Goal: Information Seeking & Learning: Learn about a topic

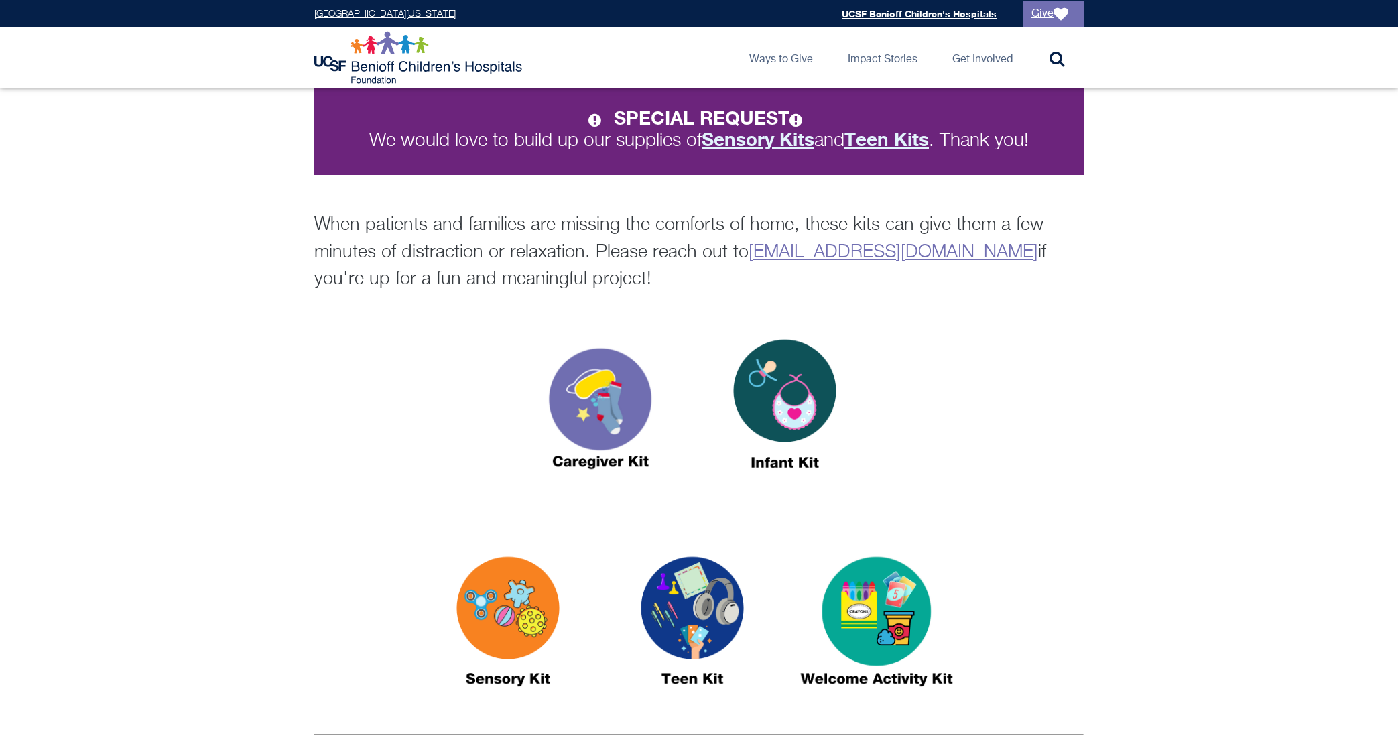
scroll to position [281, 0]
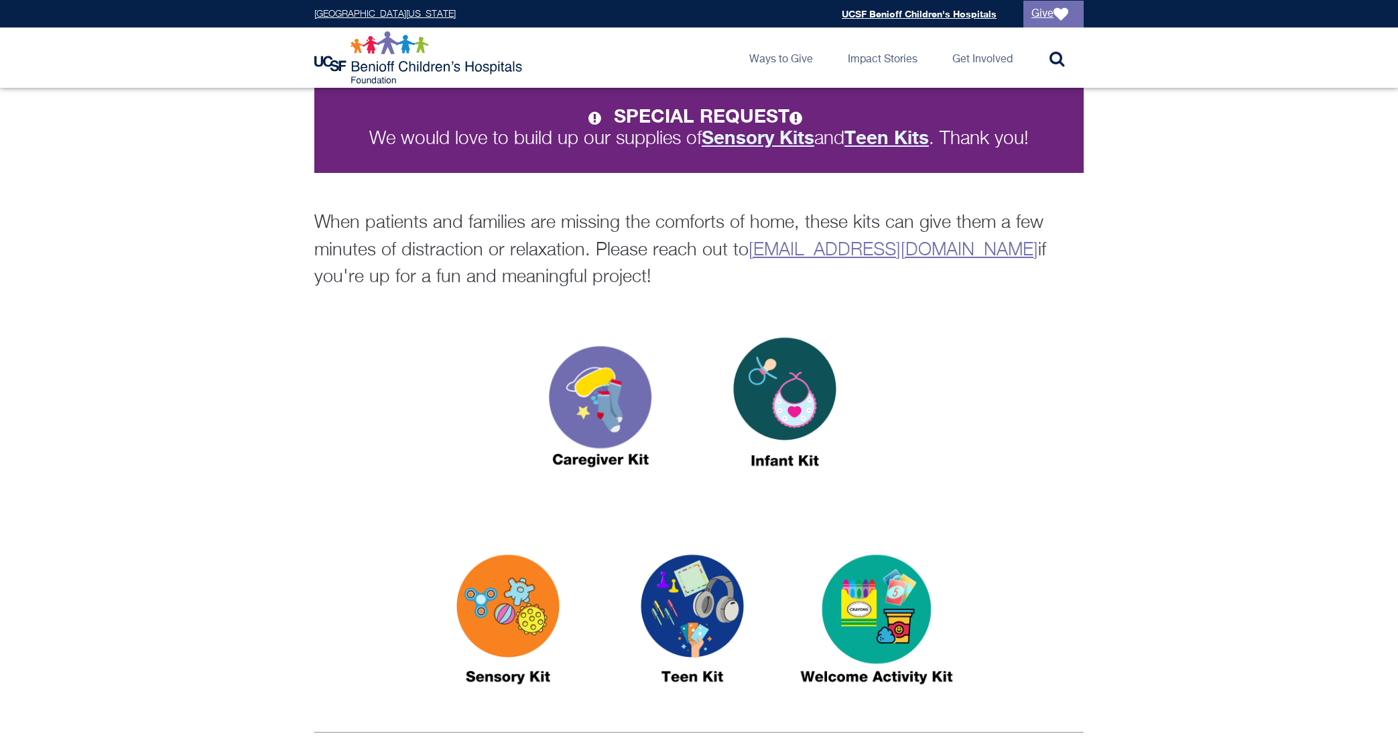
click at [505, 564] on img at bounding box center [508, 625] width 168 height 193
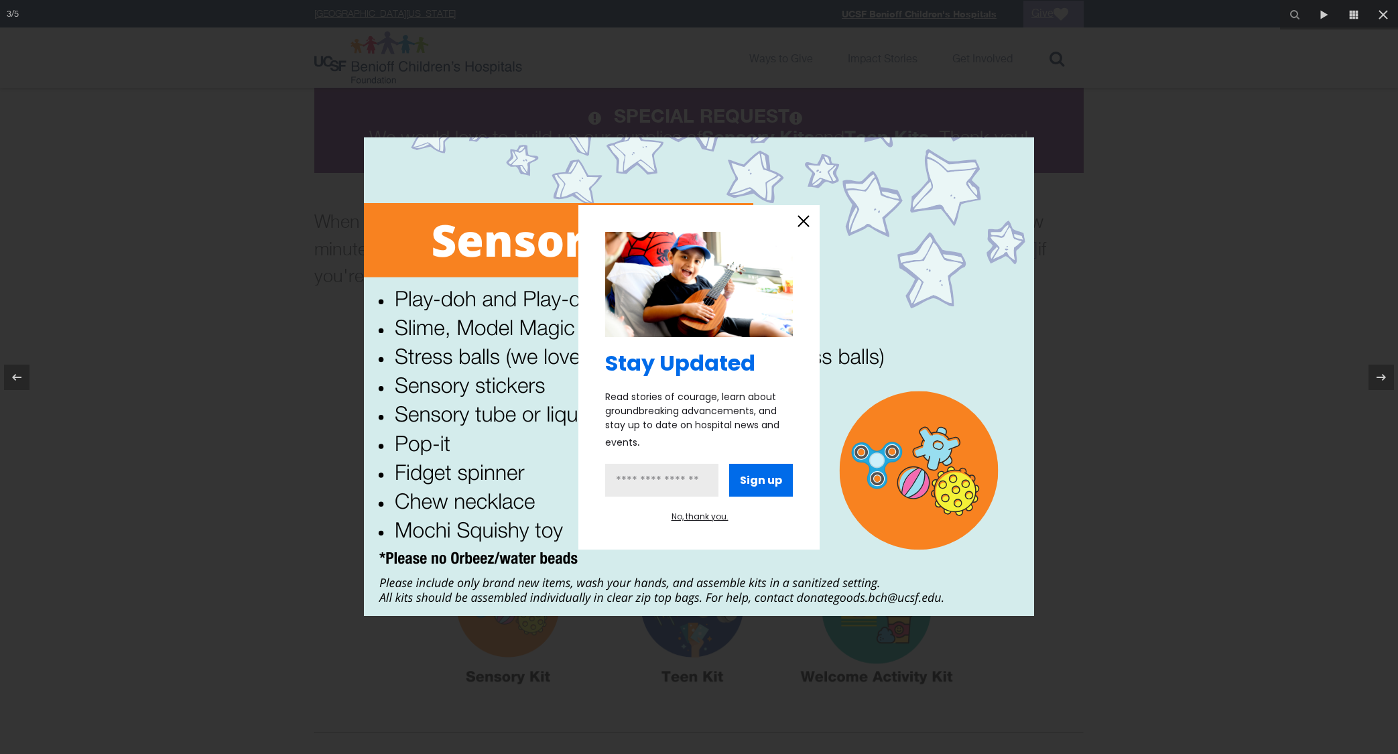
click at [800, 222] on icon "information" at bounding box center [803, 221] width 20 height 20
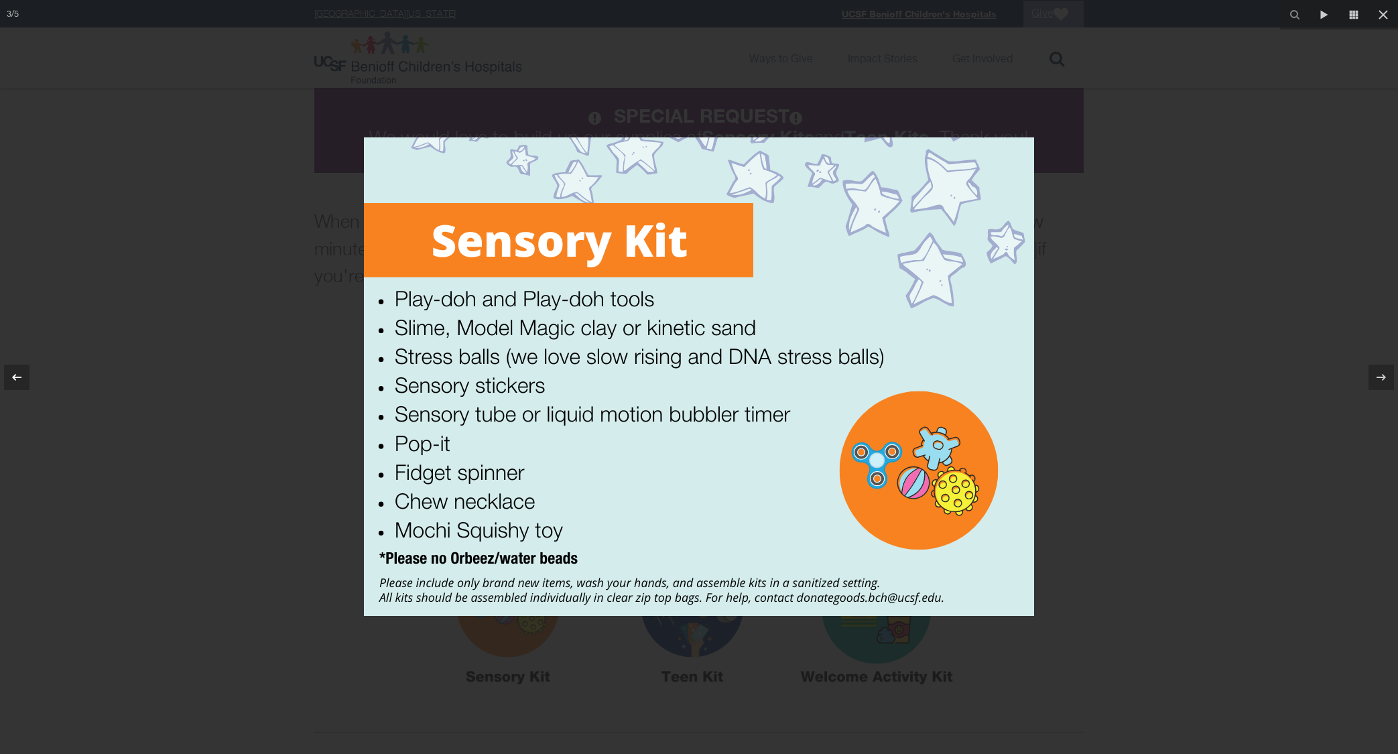
click at [13, 379] on icon at bounding box center [17, 377] width 16 height 16
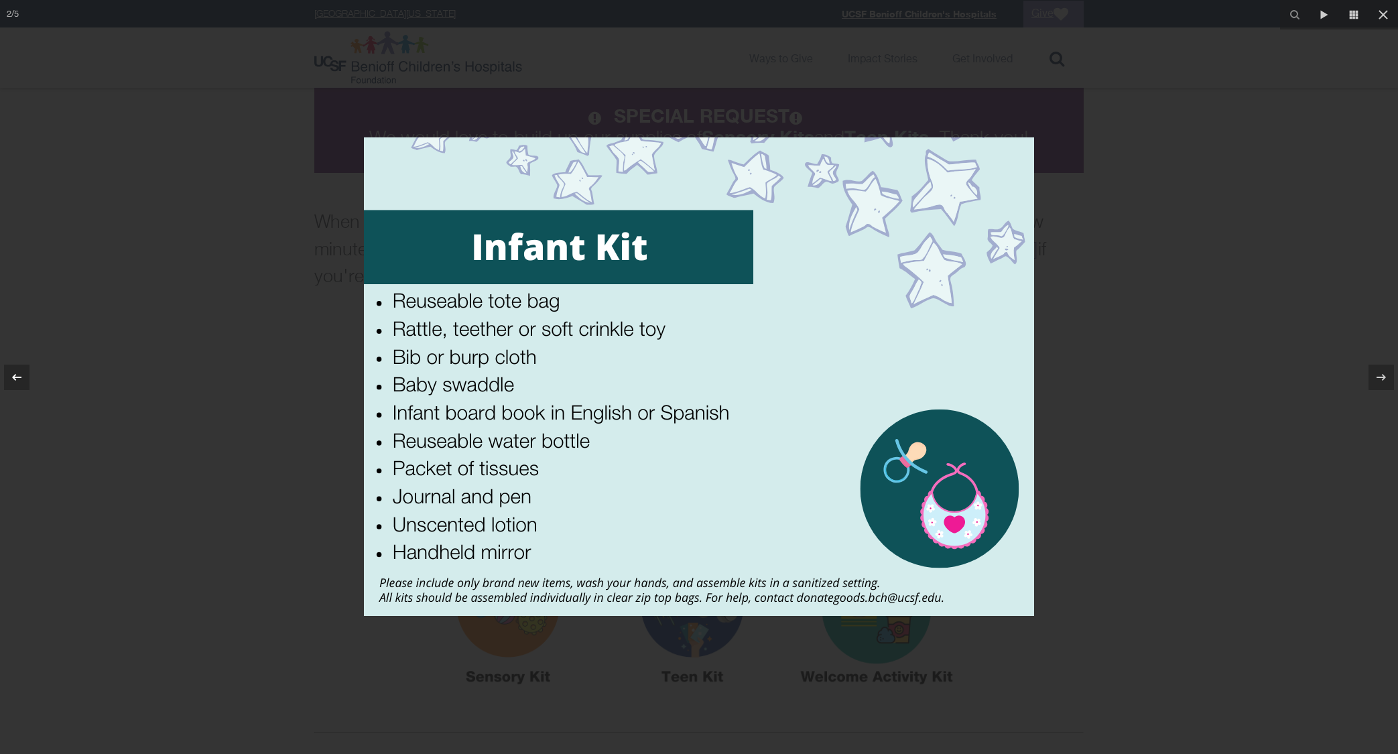
click at [13, 378] on icon at bounding box center [17, 377] width 16 height 16
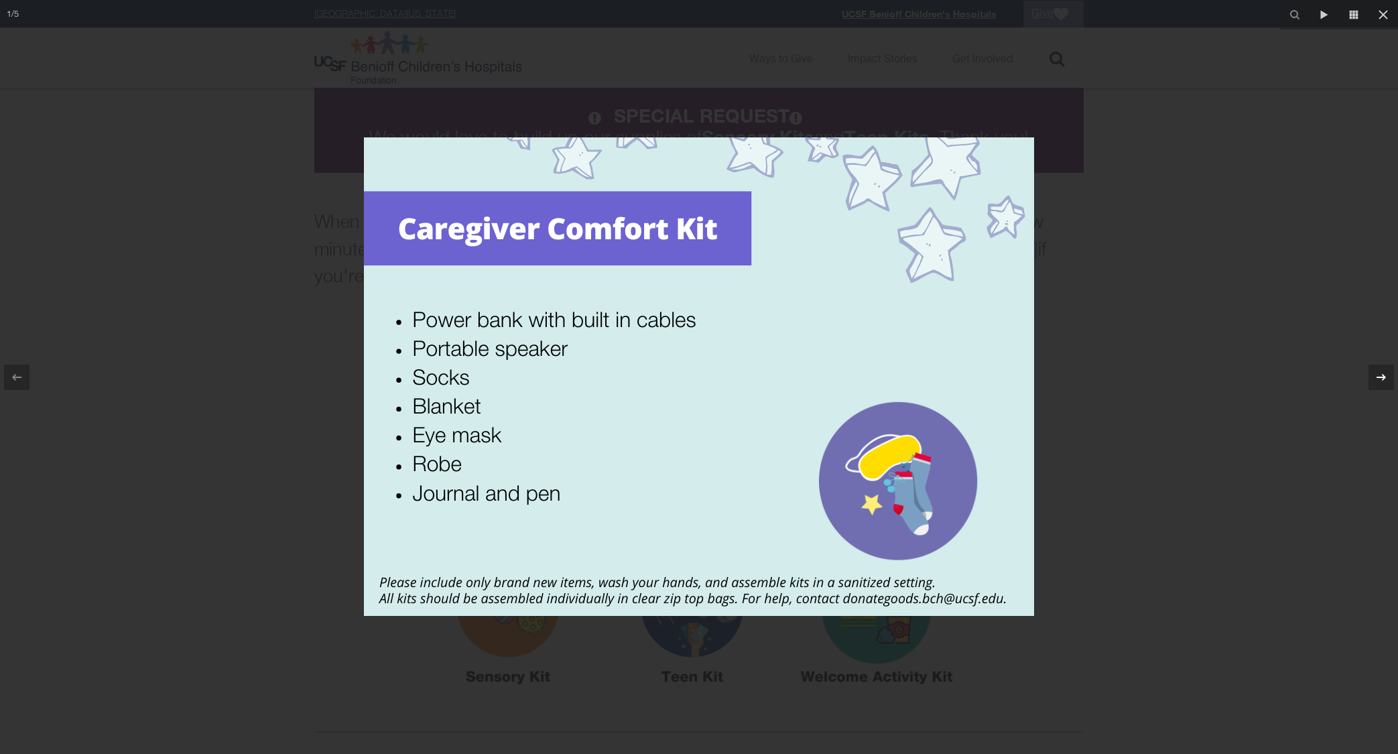
click at [1386, 374] on icon at bounding box center [1381, 377] width 16 height 16
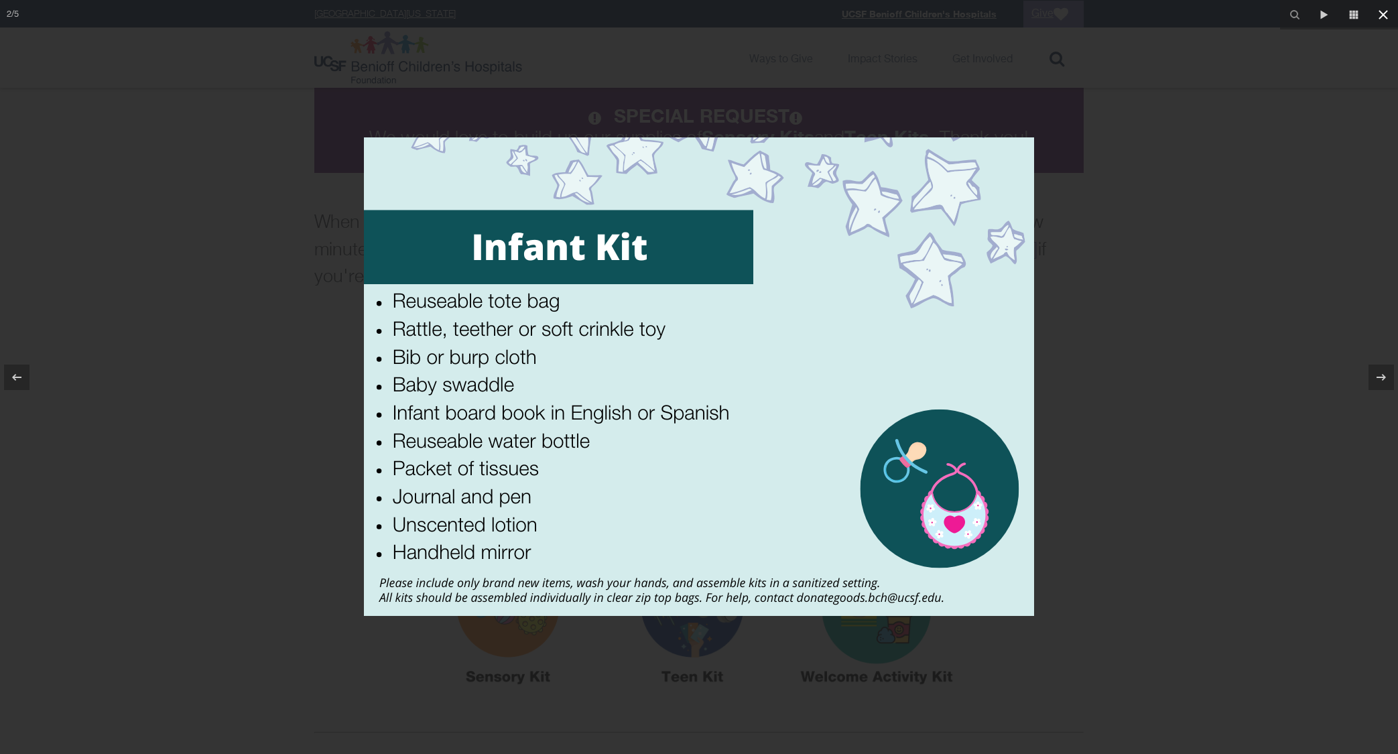
click at [1379, 13] on icon at bounding box center [1383, 15] width 16 height 16
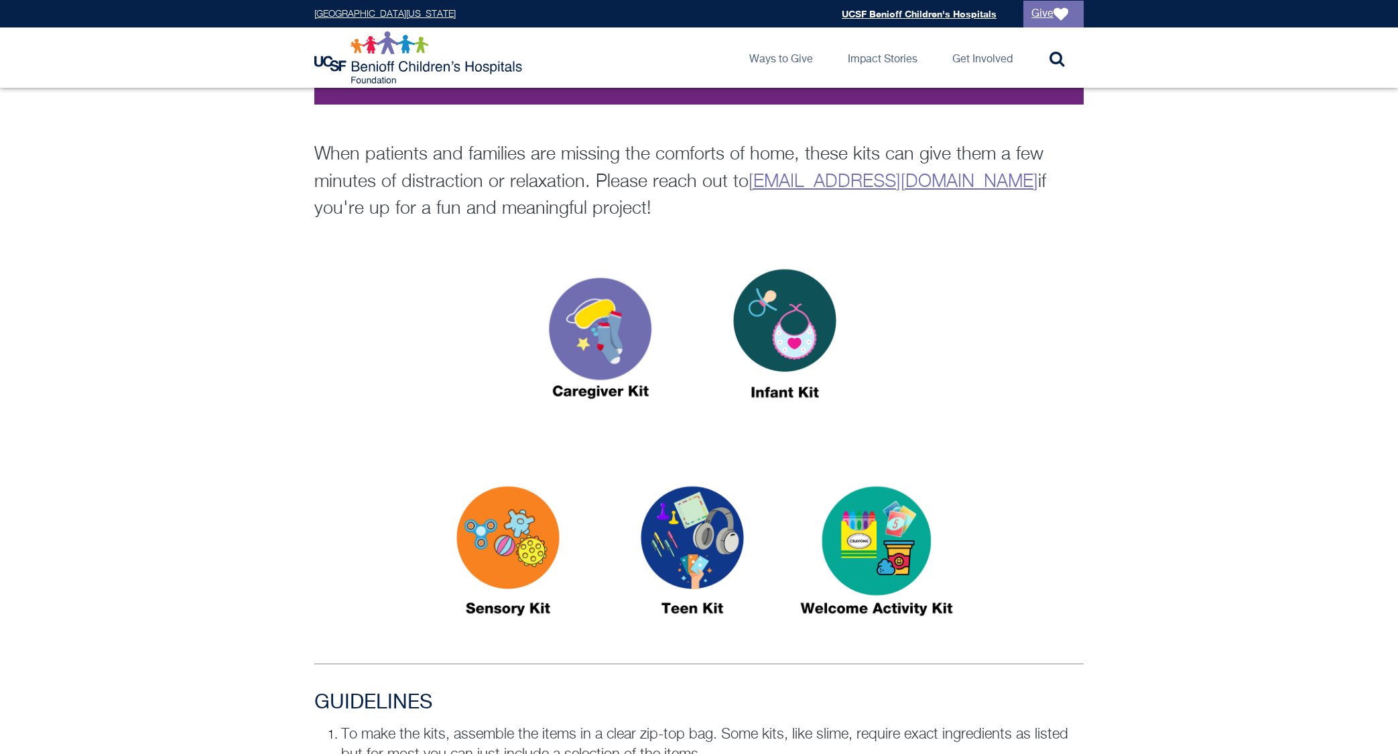
scroll to position [273, 0]
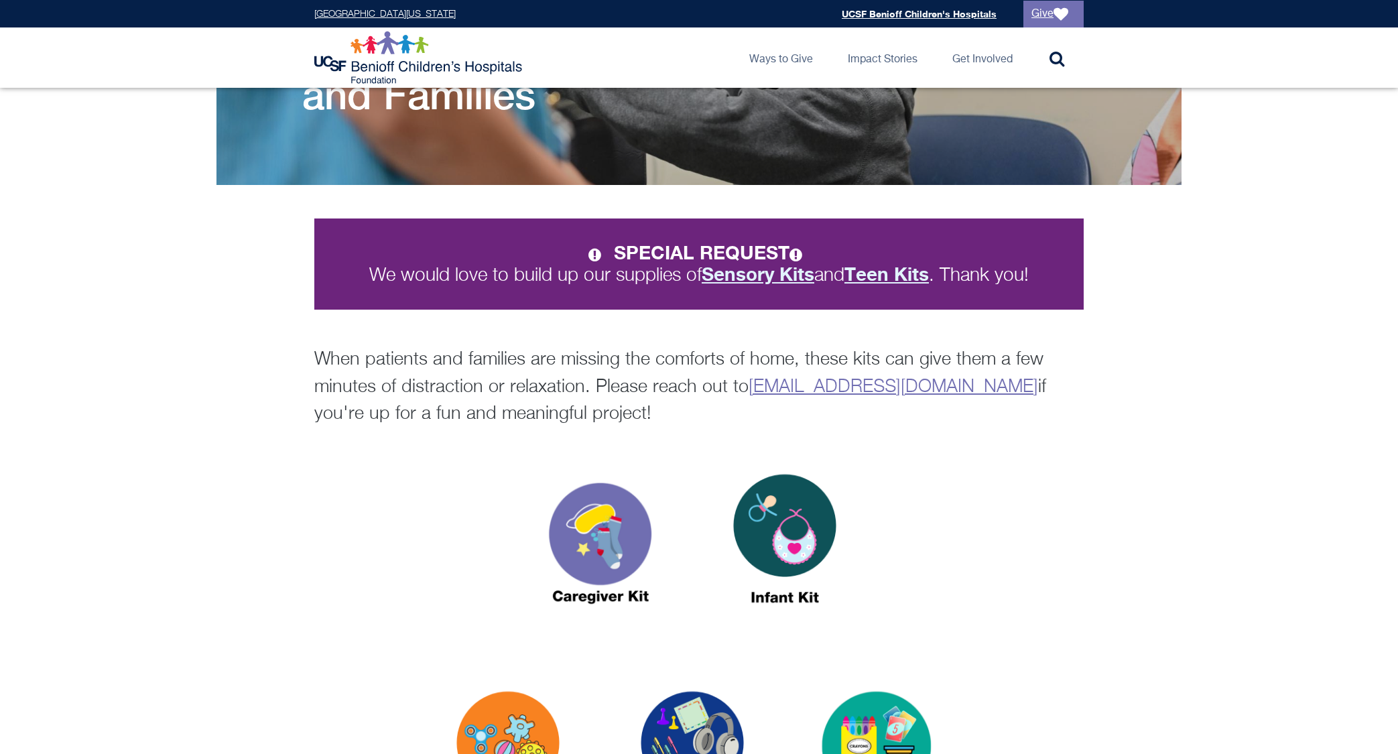
scroll to position [206, 0]
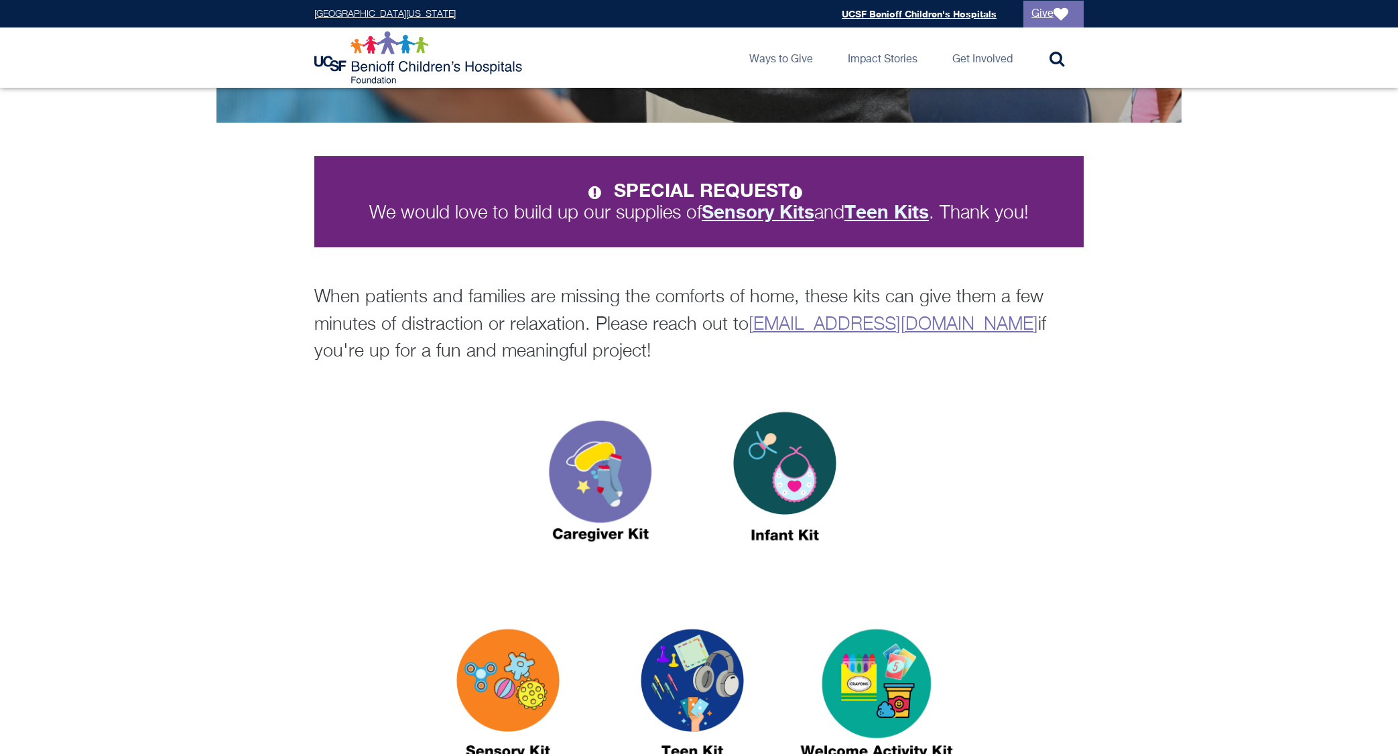
click at [802, 491] on img at bounding box center [785, 482] width 168 height 193
